Goal: Transaction & Acquisition: Purchase product/service

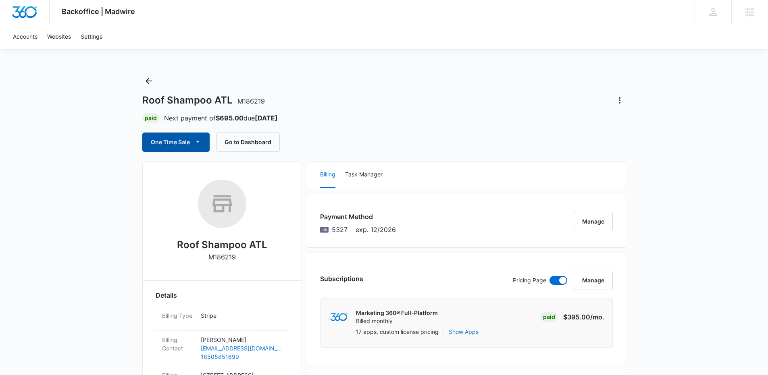
click at [198, 143] on icon "button" at bounding box center [198, 142] width 8 height 8
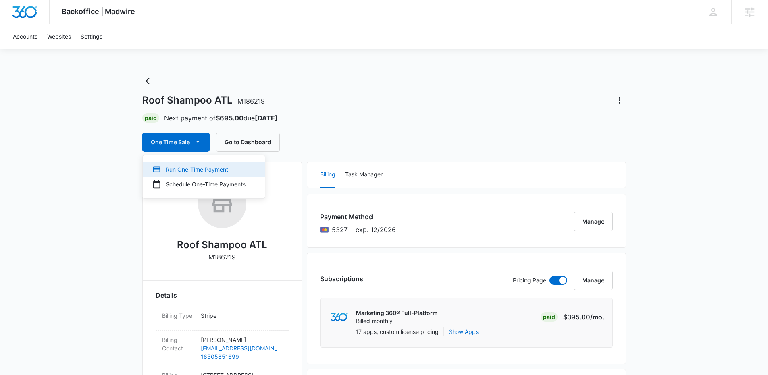
click at [201, 168] on div "Run One-Time Payment" at bounding box center [198, 169] width 93 height 8
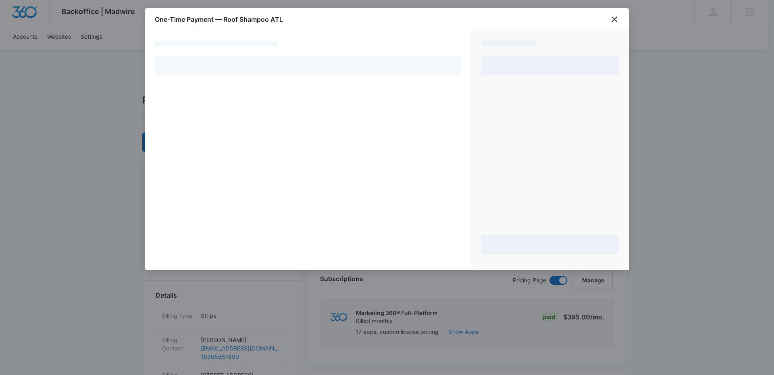
select select "pm_1QAHmTA4n8RTgNjULHRdtT1P"
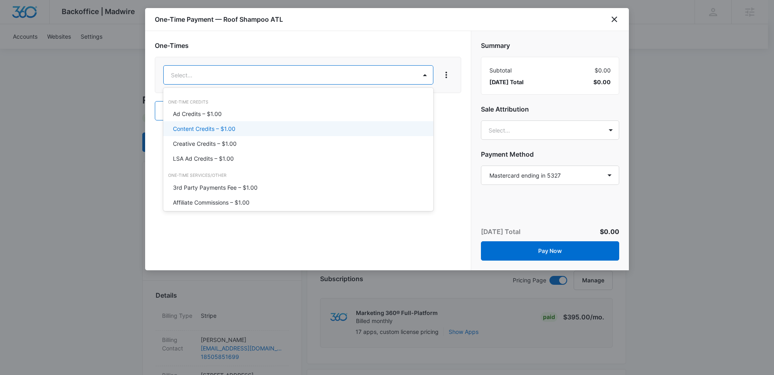
click at [204, 128] on p "Content Credits – $1.00" at bounding box center [204, 129] width 63 height 8
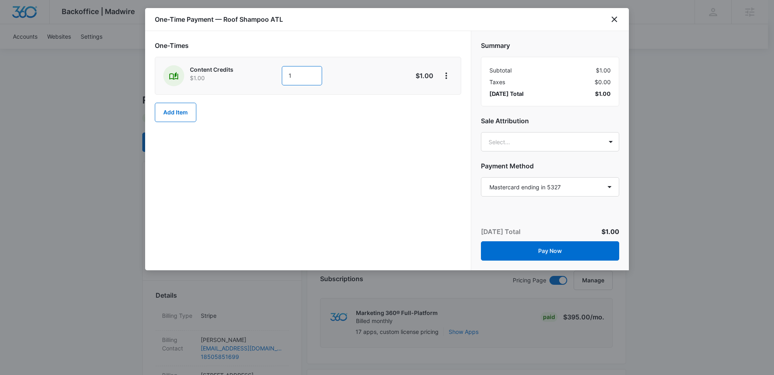
click at [294, 78] on input "1" at bounding box center [302, 75] width 40 height 19
type input "1600"
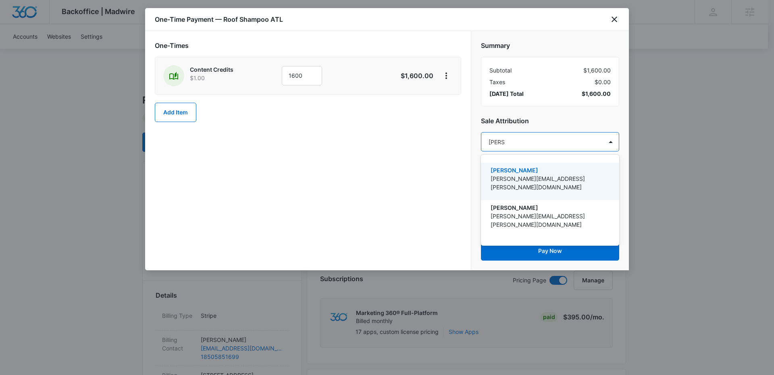
type input "[PERSON_NAME]"
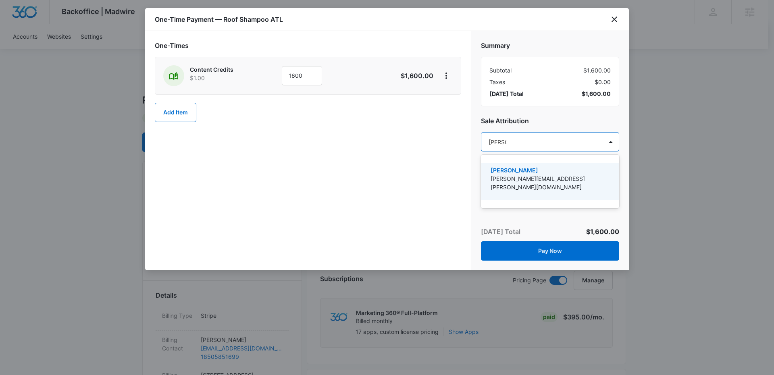
click at [539, 173] on p "[PERSON_NAME]" at bounding box center [549, 170] width 117 height 8
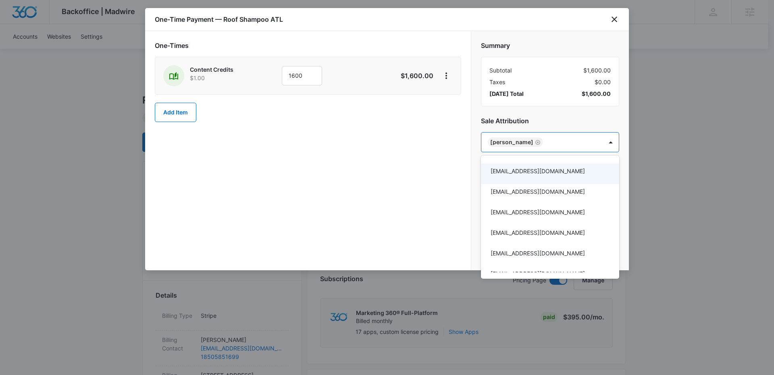
click at [425, 190] on div at bounding box center [387, 187] width 774 height 375
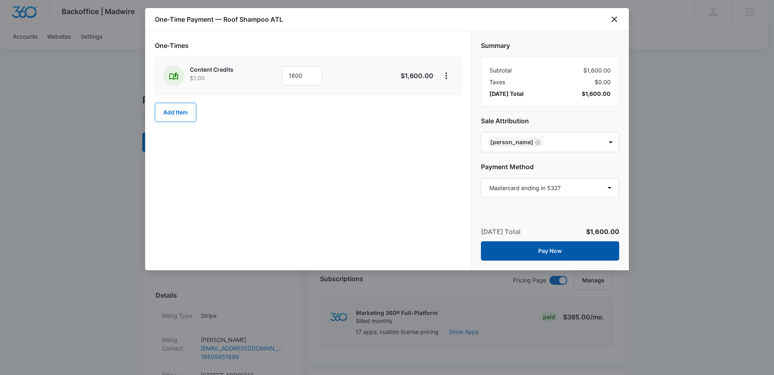
click at [545, 250] on button "Pay Now" at bounding box center [550, 251] width 138 height 19
